Goal: Information Seeking & Learning: Learn about a topic

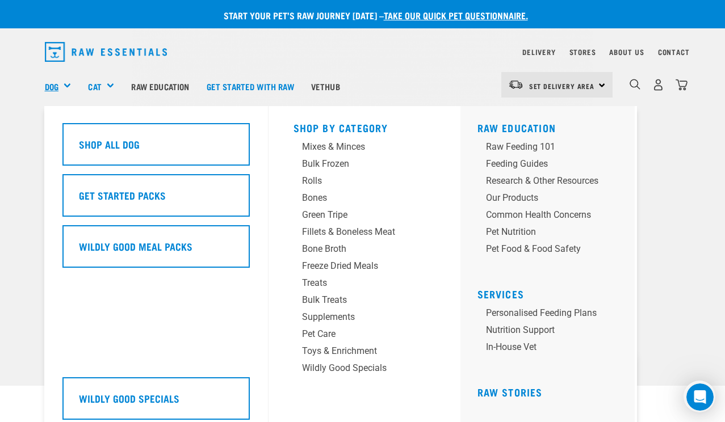
click at [54, 89] on link "Dog" at bounding box center [52, 86] width 14 height 13
click at [525, 141] on div "Raw Feeding 101" at bounding box center [542, 147] width 112 height 14
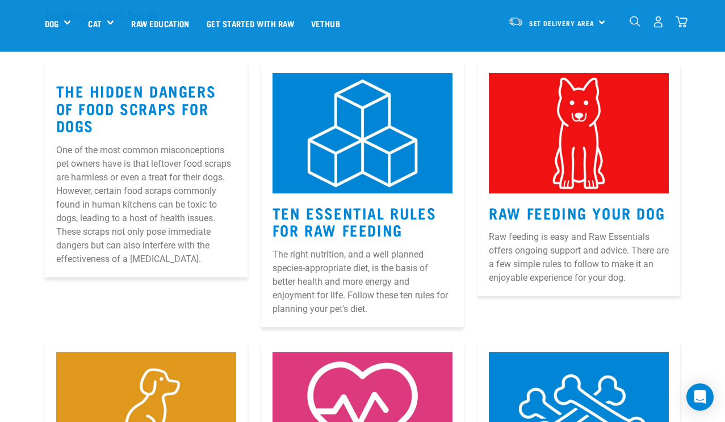
scroll to position [178, 0]
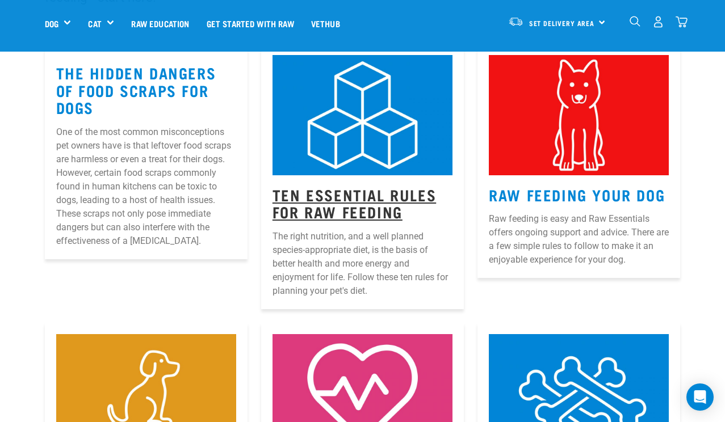
click at [372, 195] on link "Ten Essential Rules for Raw Feeding" at bounding box center [355, 203] width 164 height 26
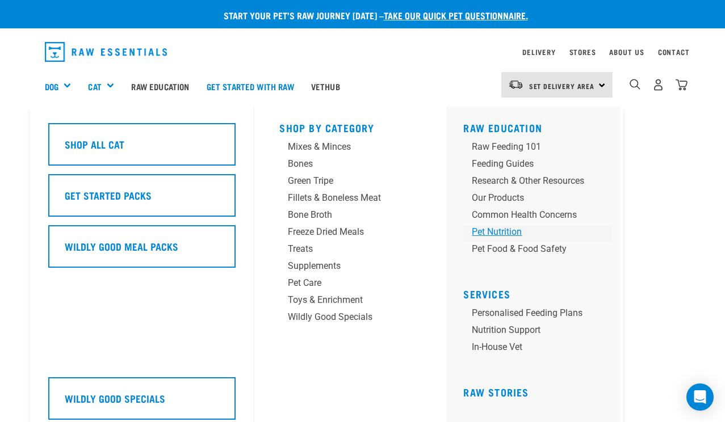
click at [506, 233] on div "Pet Nutrition" at bounding box center [528, 232] width 112 height 14
